Goal: Use online tool/utility: Utilize a website feature to perform a specific function

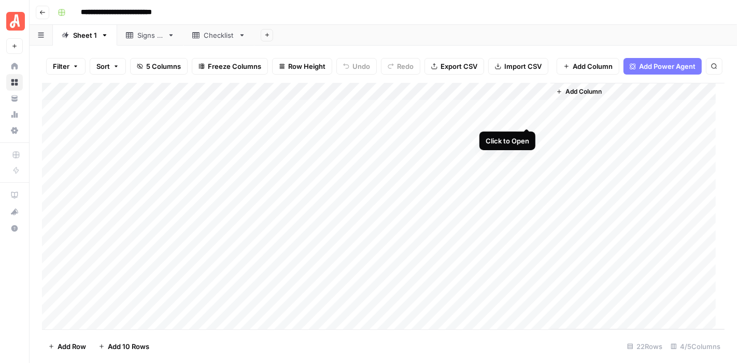
click at [527, 109] on div "Add Column" at bounding box center [383, 206] width 683 height 247
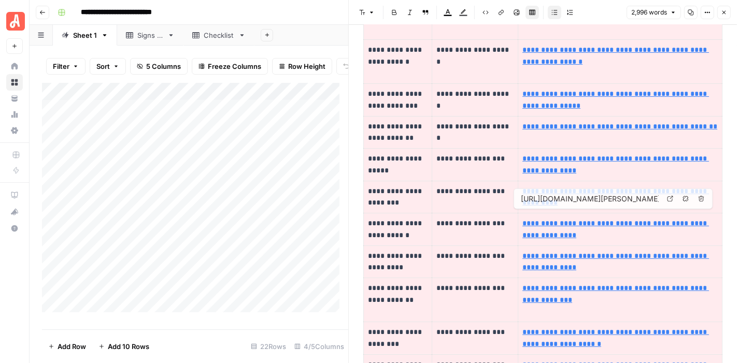
type input "[URL][DOMAIN_NAME][PERSON_NAME]"
